Goal: Find specific page/section: Find specific page/section

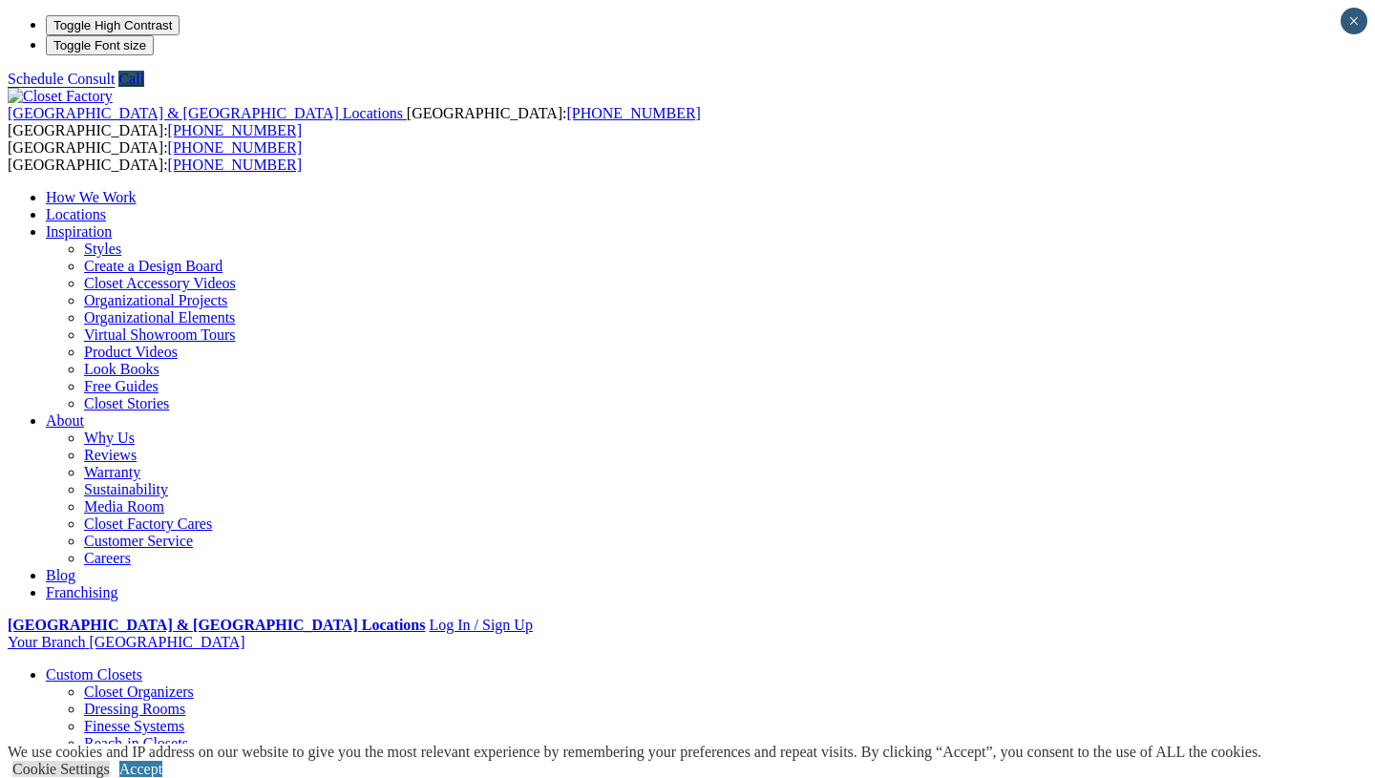
click at [106, 206] on link "Locations" at bounding box center [76, 214] width 60 height 16
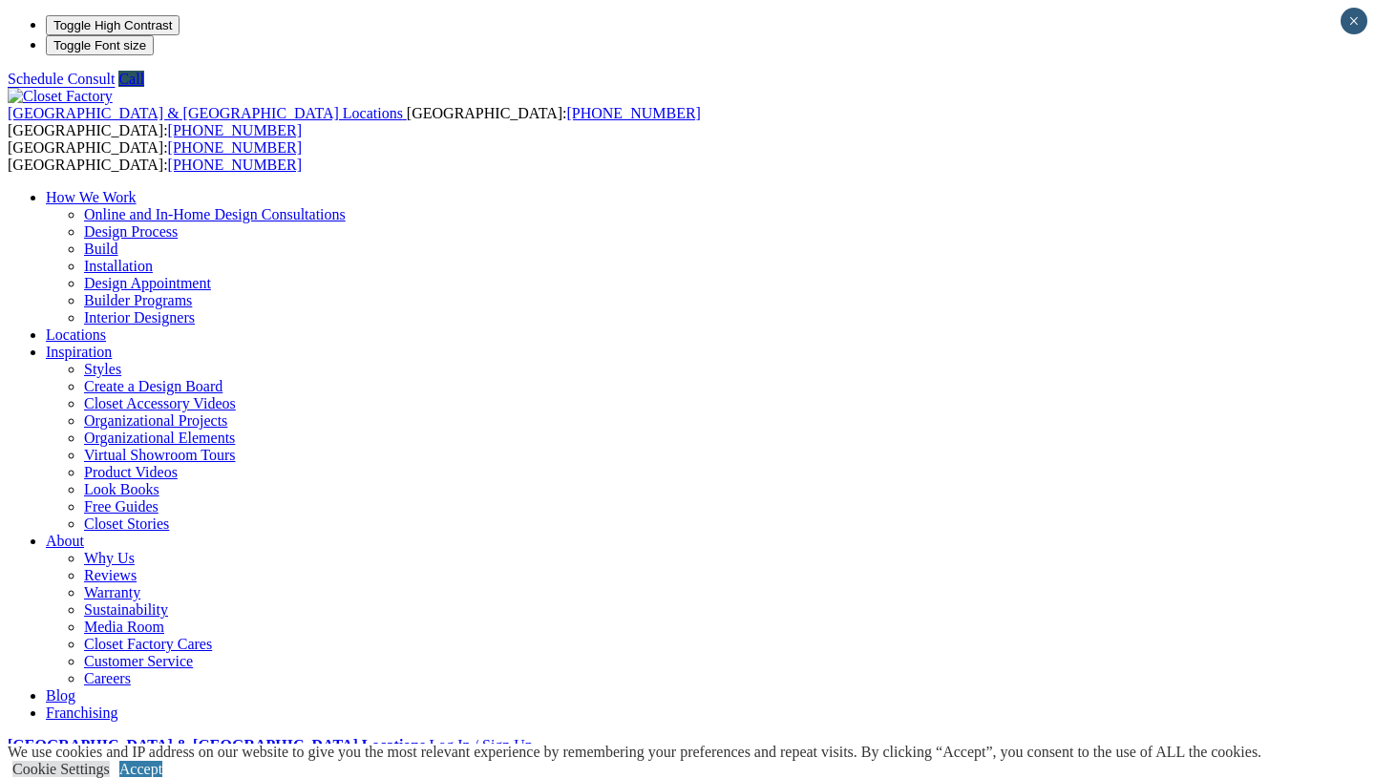
type input "*****"
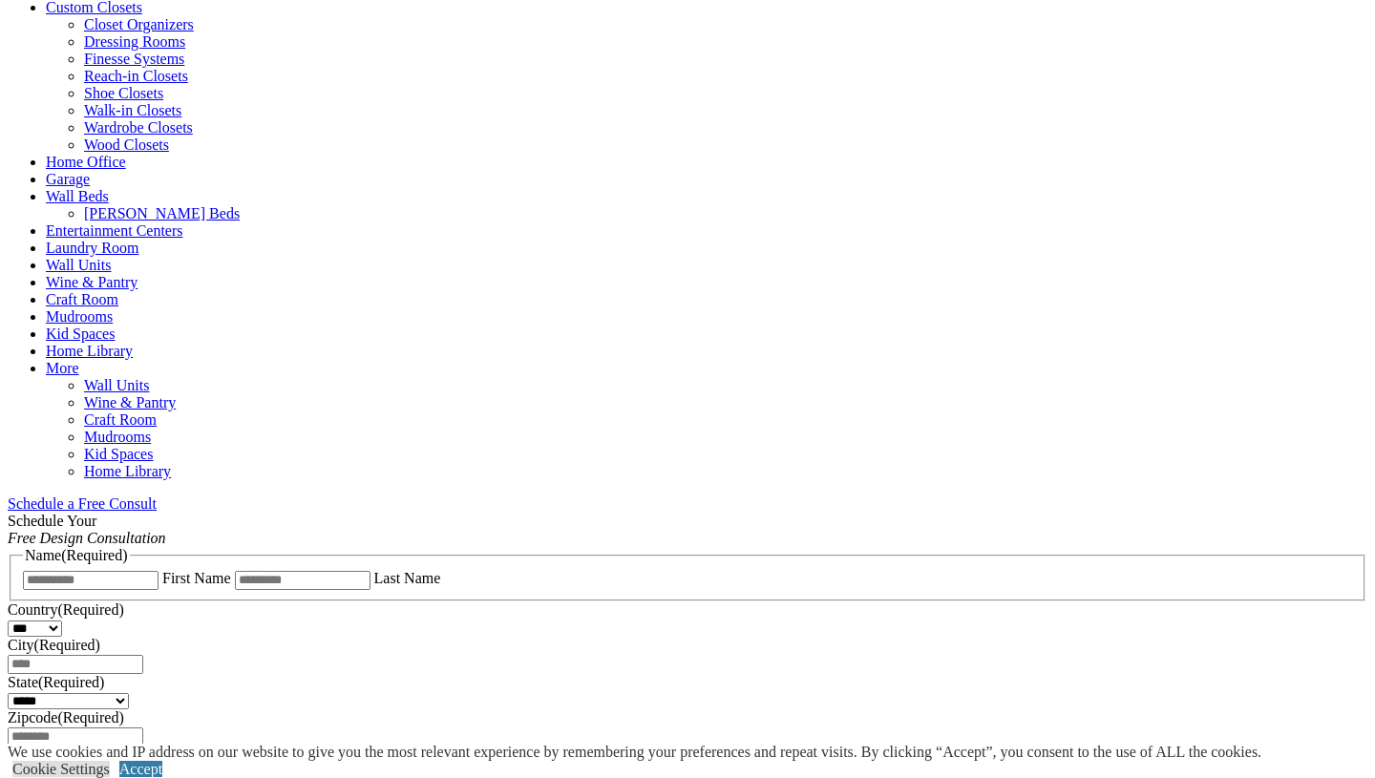
scroll to position [790, 0]
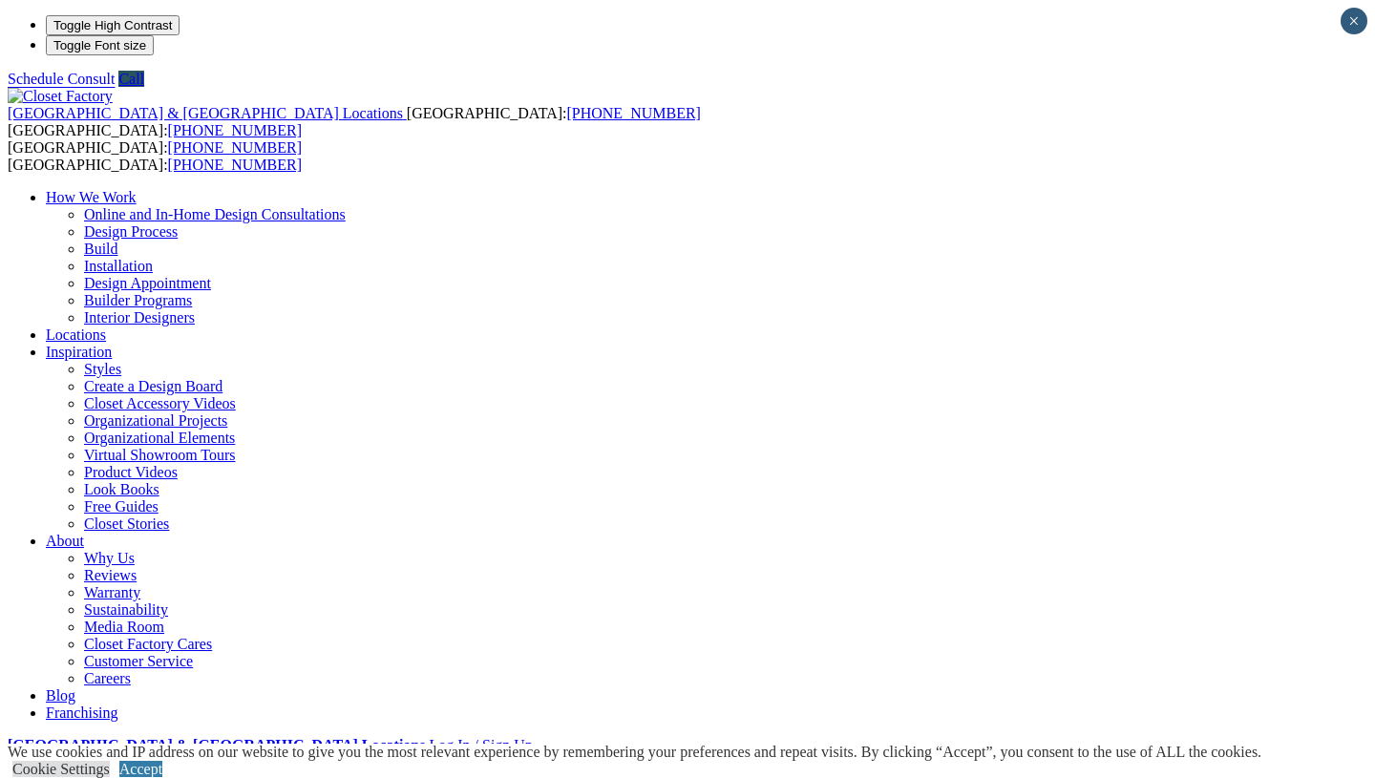
click at [121, 361] on link "Styles" at bounding box center [102, 369] width 37 height 16
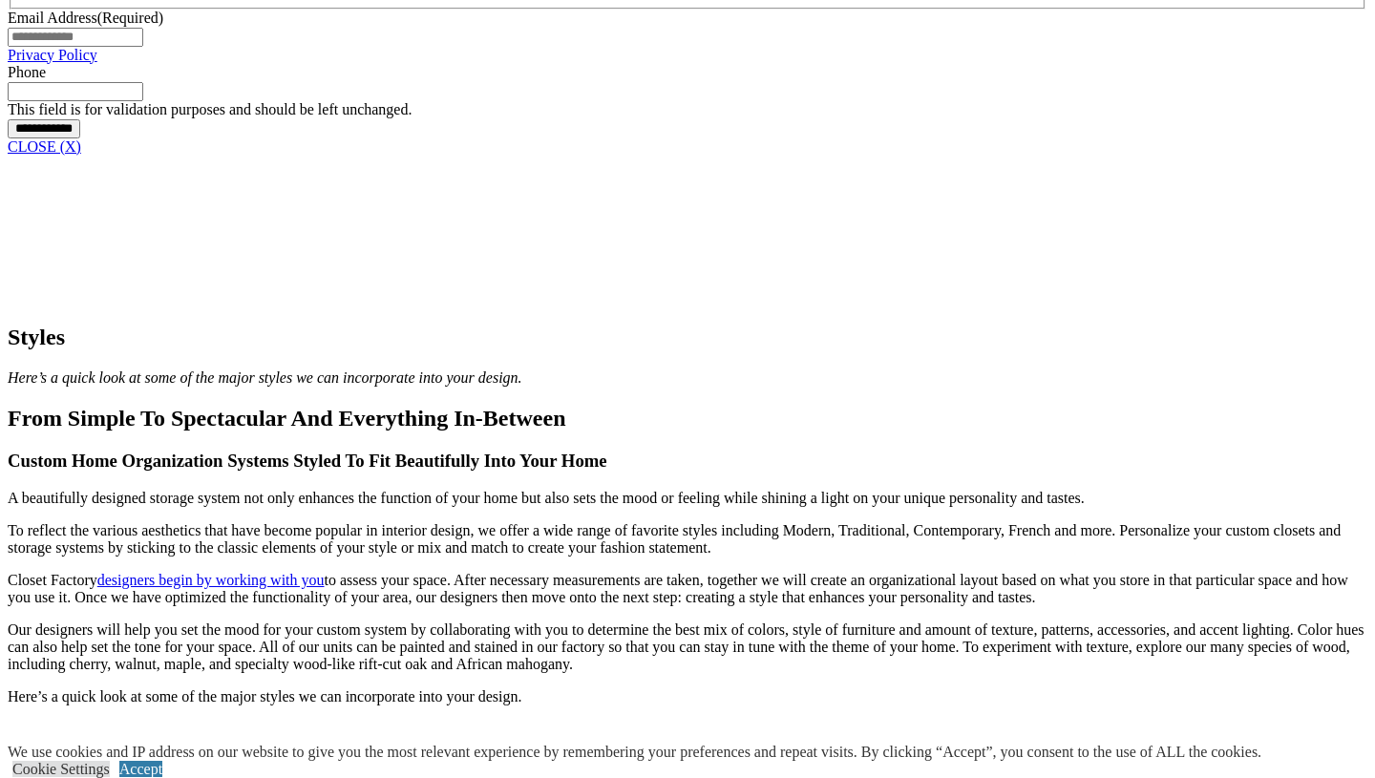
scroll to position [1625, 0]
click at [81, 154] on link "CLOSE (X)" at bounding box center [45, 146] width 74 height 16
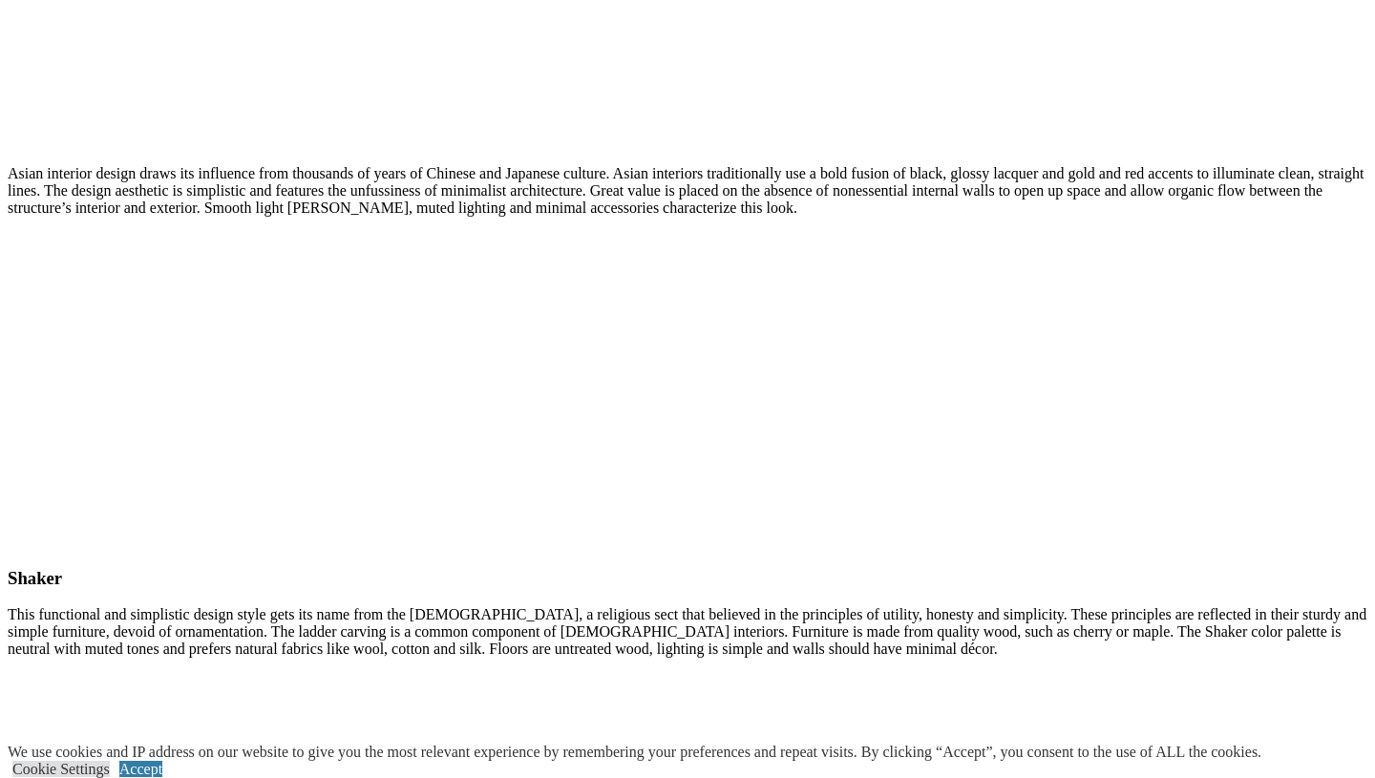
scroll to position [8359, 0]
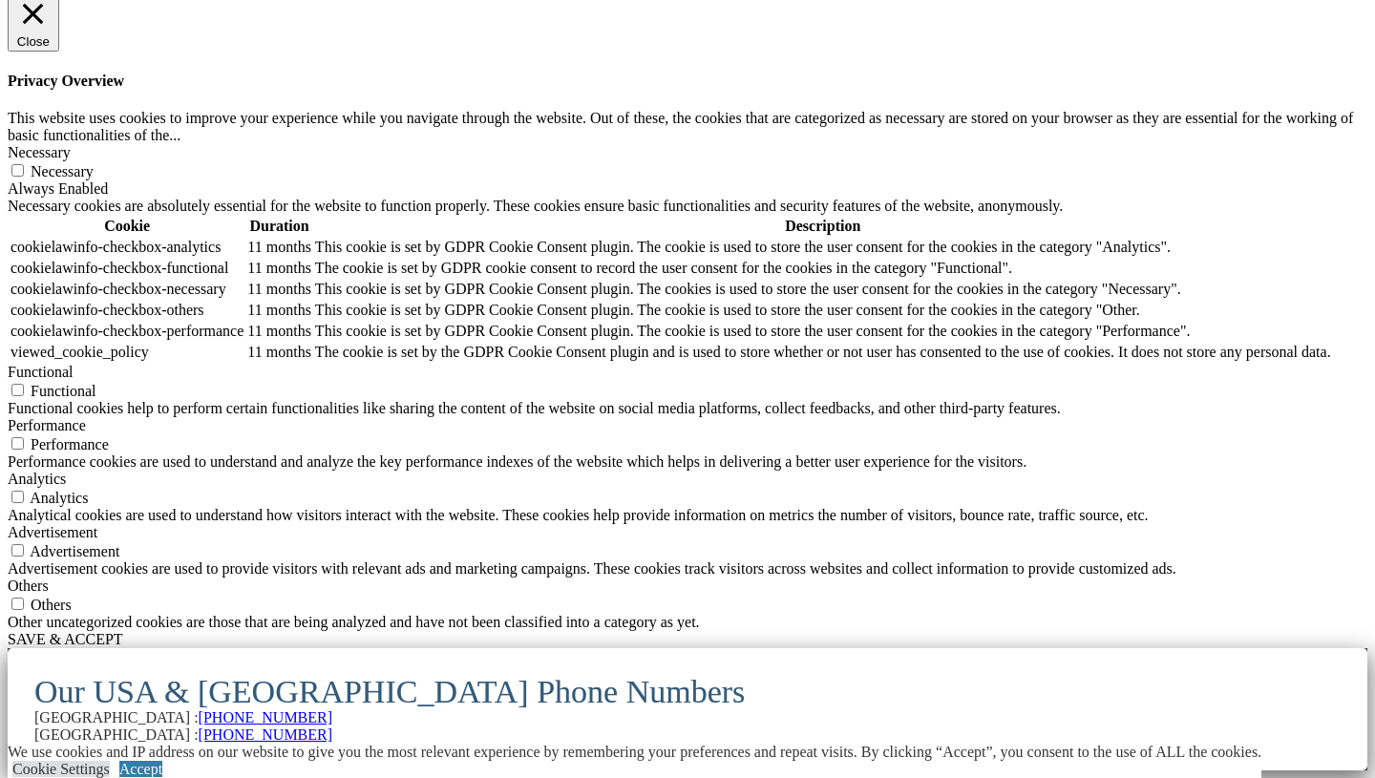
scroll to position [791, 0]
